Goal: Task Accomplishment & Management: Manage account settings

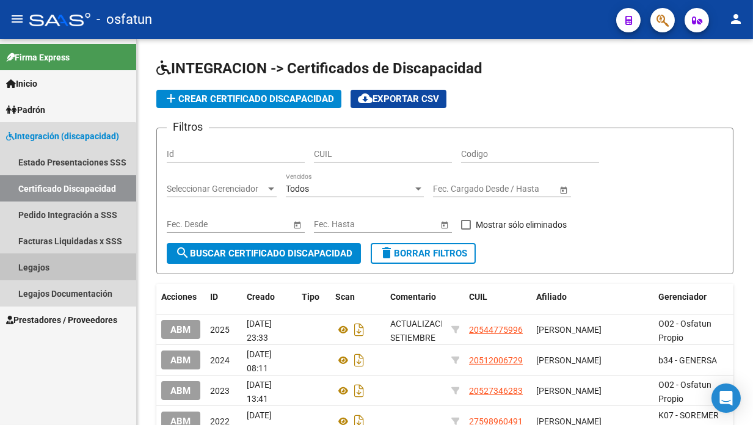
click at [43, 266] on link "Legajos" at bounding box center [68, 267] width 136 height 26
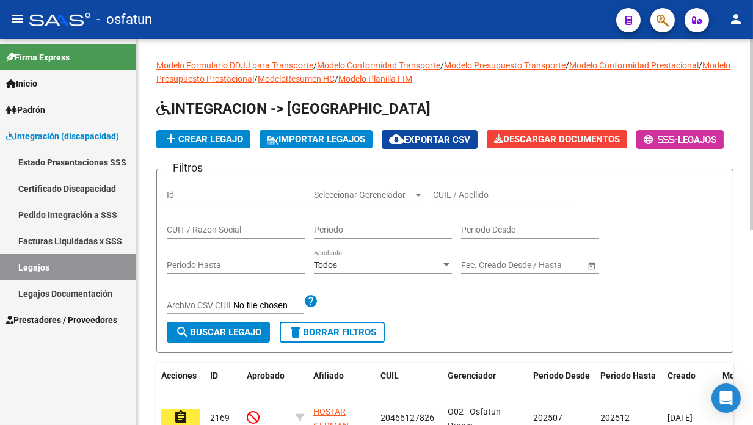
click at [477, 200] on input "CUIL / Apellido" at bounding box center [502, 195] width 138 height 10
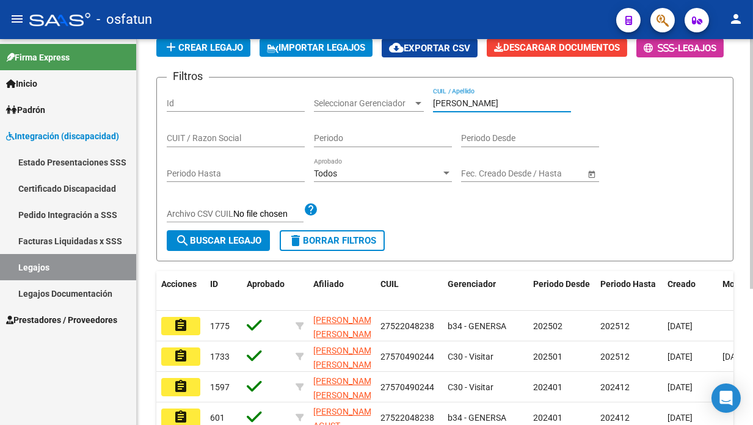
scroll to position [183, 0]
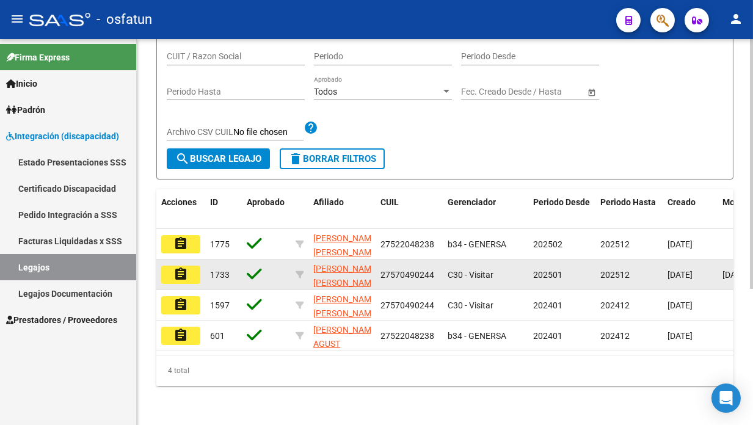
type input "[PERSON_NAME]"
click at [177, 281] on mat-icon "assignment" at bounding box center [180, 274] width 15 height 15
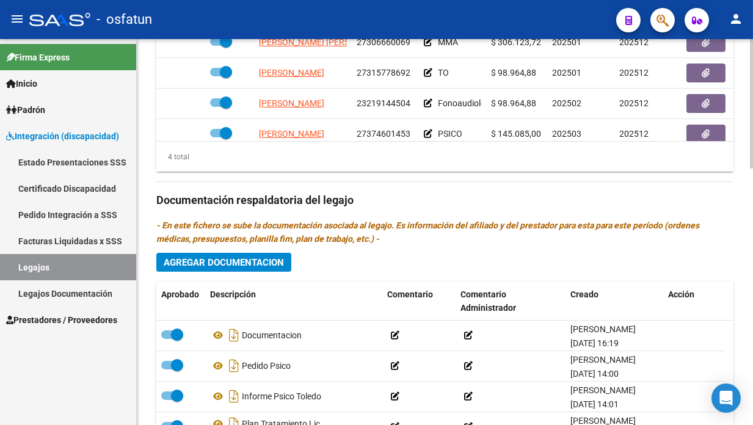
scroll to position [762, 0]
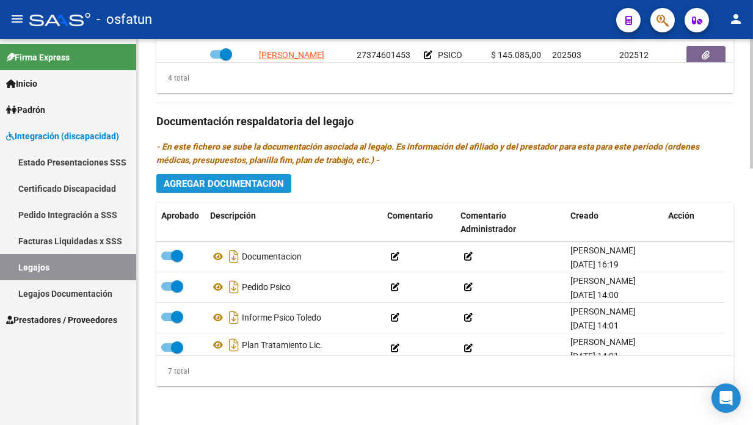
click at [237, 188] on span "Agregar Documentacion" at bounding box center [224, 183] width 120 height 11
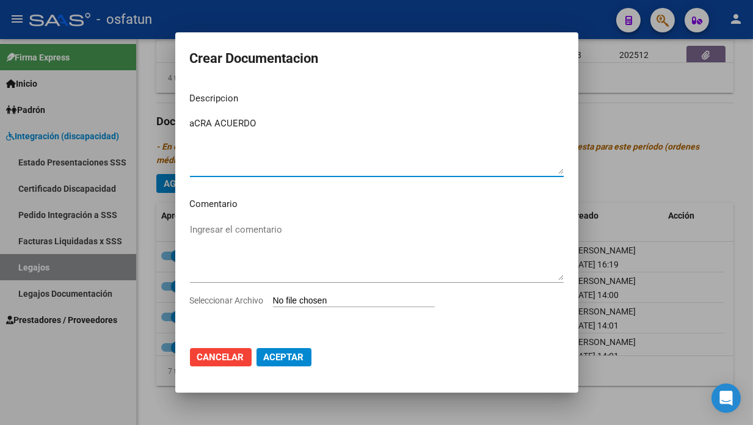
drag, startPoint x: 206, startPoint y: 123, endPoint x: 190, endPoint y: 120, distance: 16.1
click at [190, 120] on textarea "aCRA ACUERDO" at bounding box center [377, 145] width 374 height 57
click at [284, 131] on textarea "ACTA ACUERDO" at bounding box center [377, 145] width 374 height 57
type textarea "ACTA ACUERDO 2025"
click at [323, 297] on input "Seleccionar Archivo" at bounding box center [354, 301] width 162 height 12
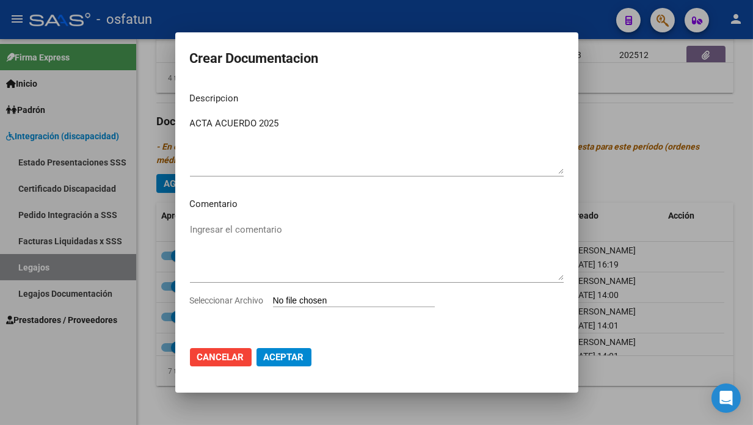
type input "C:\fakepath\ACTA ACUERDO [PERSON_NAME].pdf"
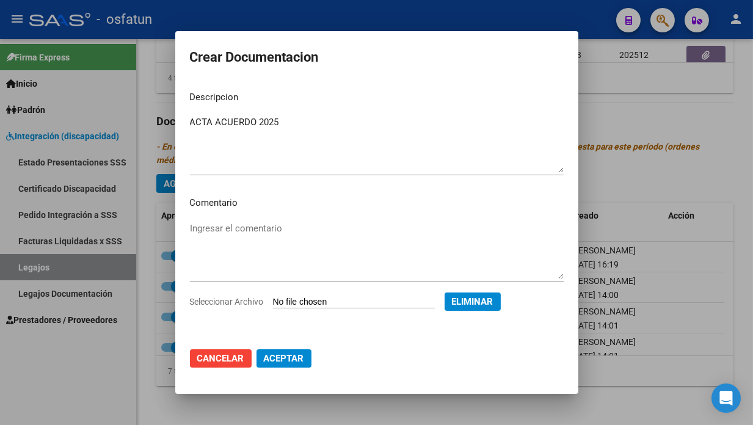
click at [277, 352] on button "Aceptar" at bounding box center [283, 358] width 55 height 18
checkbox input "false"
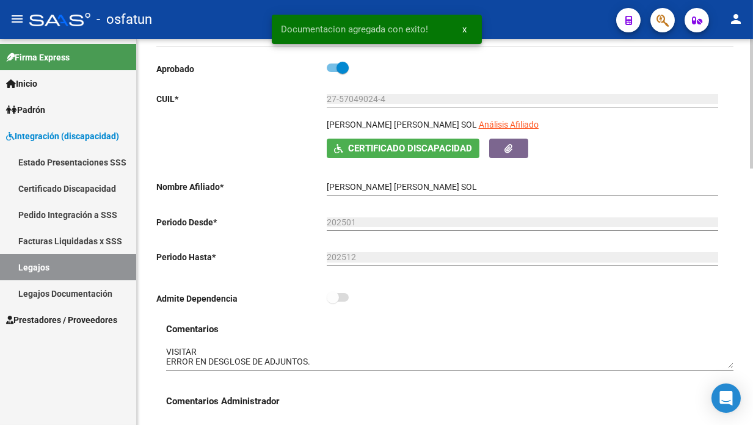
scroll to position [0, 0]
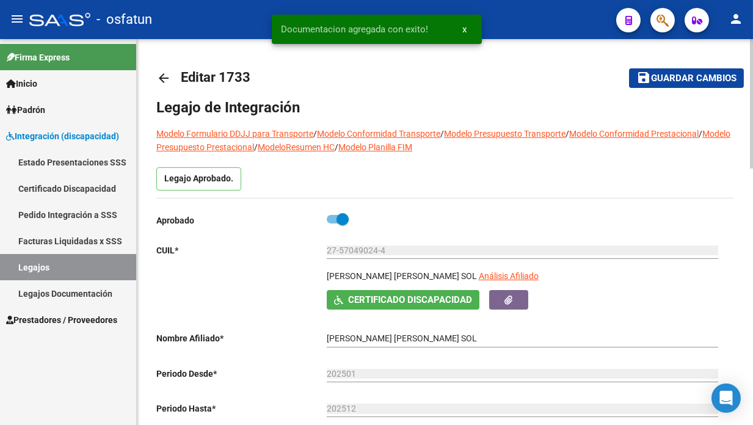
click at [672, 78] on span "Guardar cambios" at bounding box center [693, 78] width 85 height 11
